Goal: Information Seeking & Learning: Learn about a topic

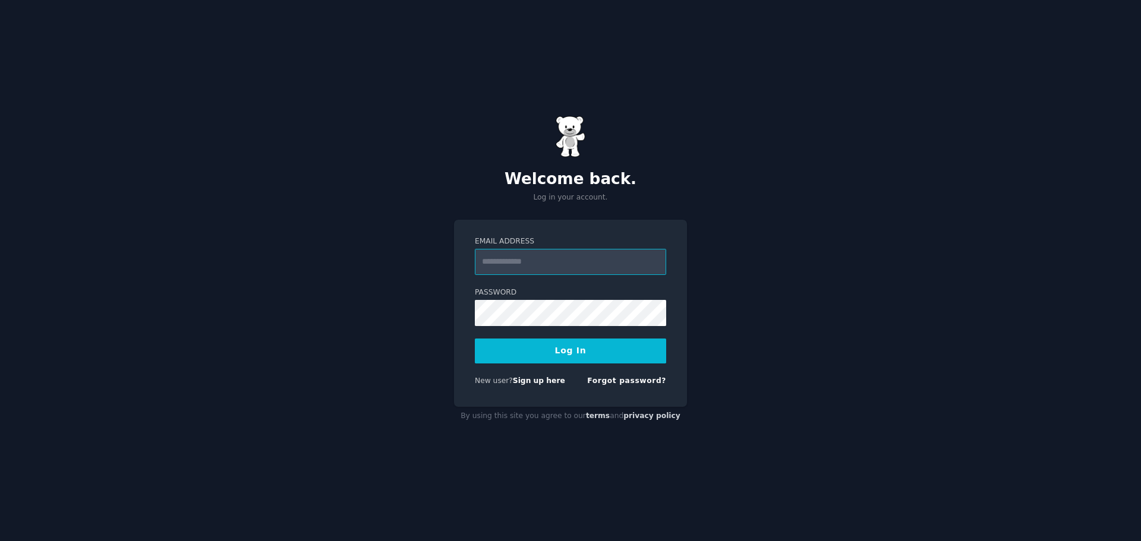
click at [553, 261] on input "Email Address" at bounding box center [570, 262] width 191 height 26
click at [744, 265] on div "Welcome back. Log in your account. Email Address Password Log In New user? Sign…" at bounding box center [570, 270] width 1141 height 541
click at [507, 251] on input "Email Address" at bounding box center [570, 262] width 191 height 26
type input "**********"
click at [527, 356] on button "Log In" at bounding box center [570, 351] width 191 height 25
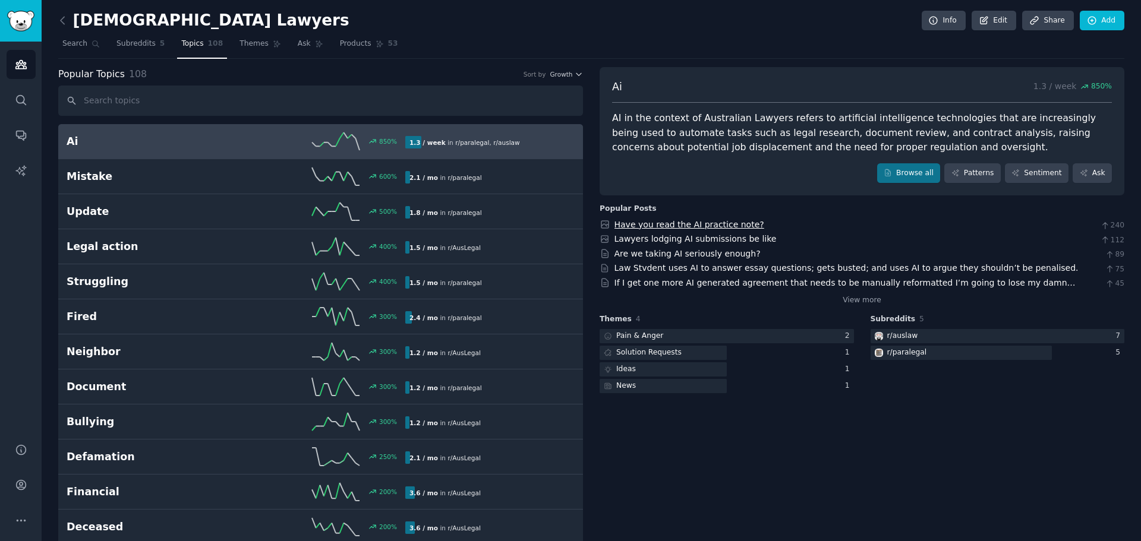
click at [679, 223] on link "Have you read the AI practice note?" at bounding box center [689, 225] width 150 height 10
click at [656, 239] on link "Lawyers lodging AI submissions be like" at bounding box center [695, 239] width 162 height 10
click at [663, 253] on link "Are we taking AI seriously enough?" at bounding box center [687, 254] width 146 height 10
click at [707, 270] on link "Law Stvdent uses AI to answer essay questions; gets busted; and uses AI to argu…" at bounding box center [846, 268] width 464 height 10
